Goal: Task Accomplishment & Management: Complete application form

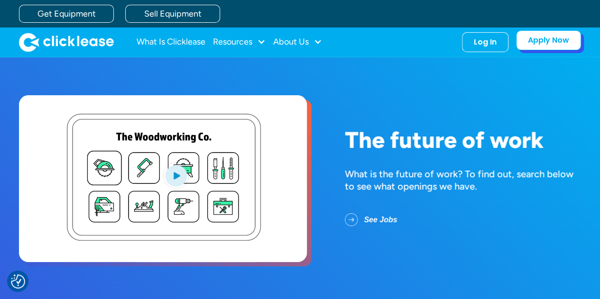
click at [545, 42] on link "Apply Now" at bounding box center [548, 40] width 65 height 20
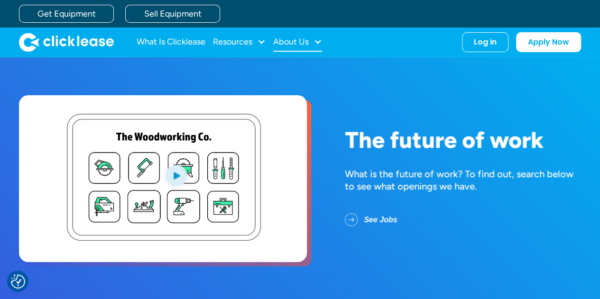
click at [283, 42] on div "About Us" at bounding box center [291, 42] width 36 height 0
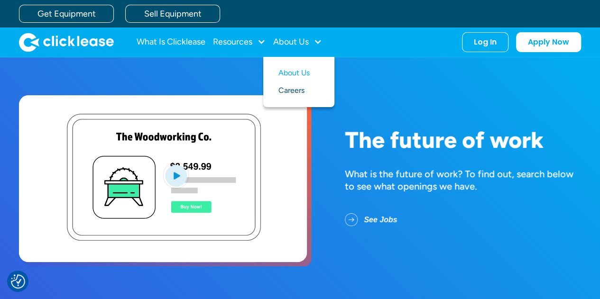
click at [295, 95] on link "Careers" at bounding box center [299, 91] width 41 height 18
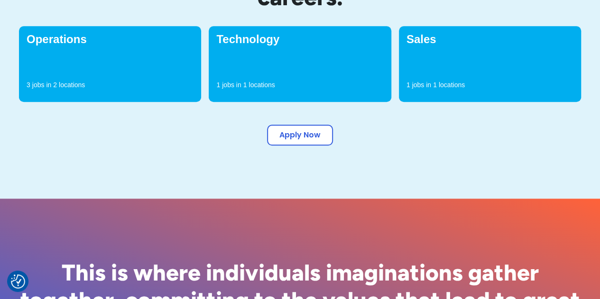
scroll to position [371, 0]
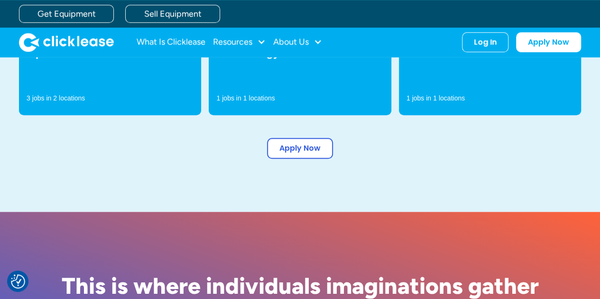
click at [448, 78] on div "Sales 1 jobs in 1 locations" at bounding box center [490, 77] width 182 height 76
click at [437, 96] on p "1" at bounding box center [435, 97] width 4 height 9
click at [327, 138] on link "Apply Now" at bounding box center [300, 146] width 66 height 21
